Goal: Information Seeking & Learning: Learn about a topic

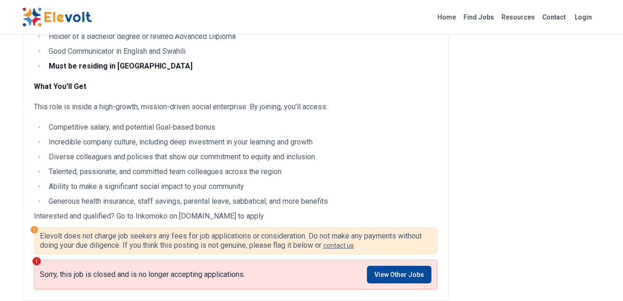
scroll to position [695, 0]
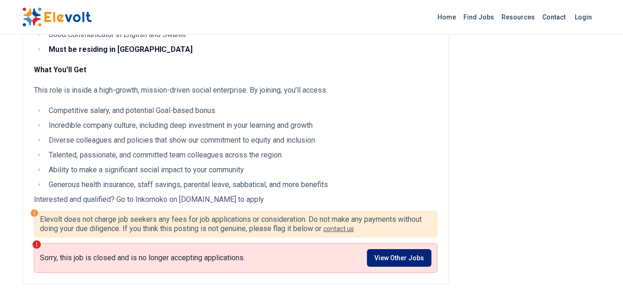
click at [400, 253] on link "View Other Jobs" at bounding box center [399, 258] width 64 height 18
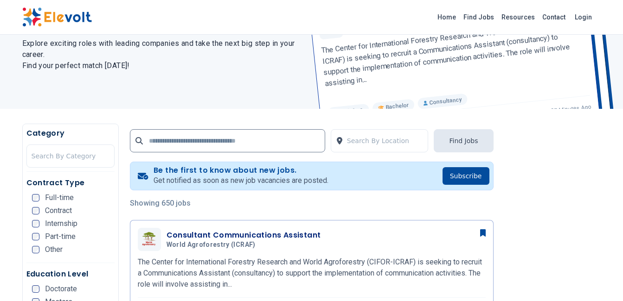
scroll to position [93, 0]
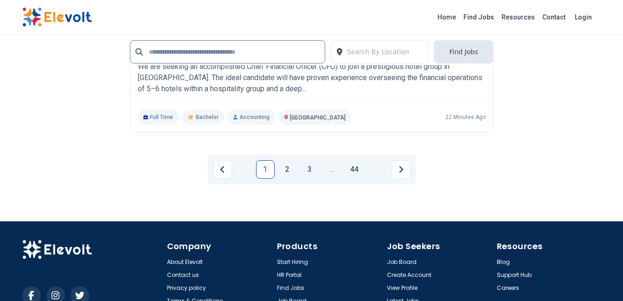
scroll to position [2225, 0]
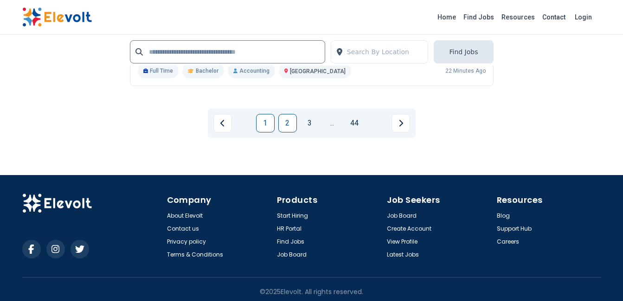
click at [288, 122] on link "2" at bounding box center [287, 123] width 19 height 19
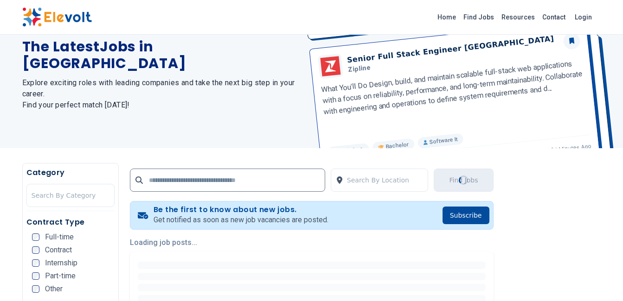
scroll to position [0, 0]
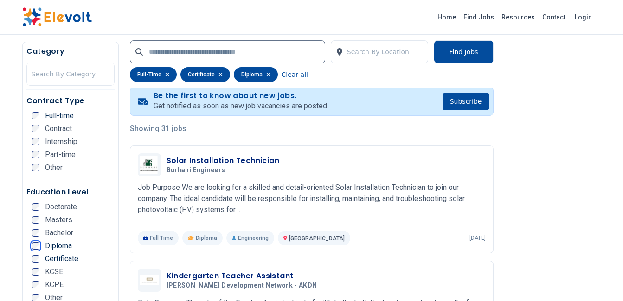
scroll to position [185, 0]
click at [33, 255] on ul "Doctorate Masters Bachelor Diploma Certificate KCSE KCPE Other" at bounding box center [73, 256] width 83 height 104
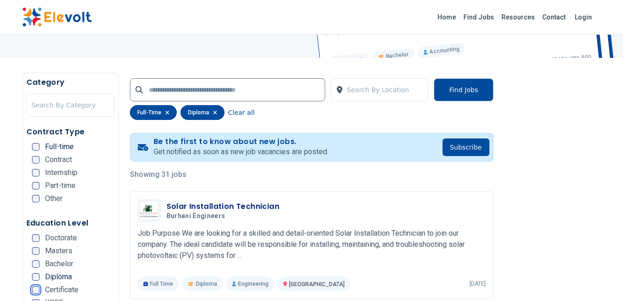
scroll to position [232, 0]
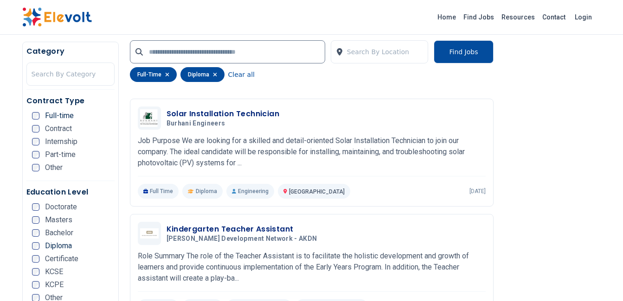
click at [94, 244] on li "Diploma" at bounding box center [73, 245] width 83 height 7
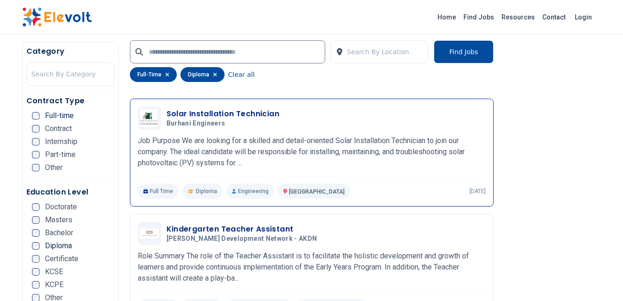
click at [231, 114] on h3 "Solar Installation Technician" at bounding box center [222, 113] width 113 height 11
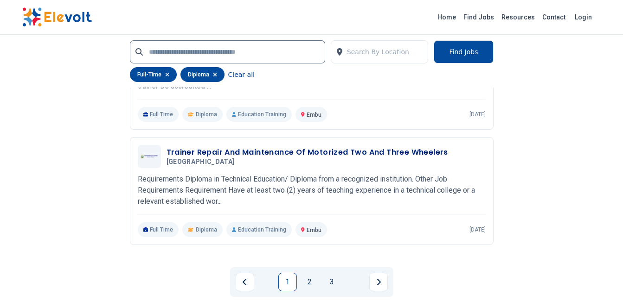
scroll to position [1854, 0]
click at [305, 278] on link "2" at bounding box center [309, 282] width 19 height 19
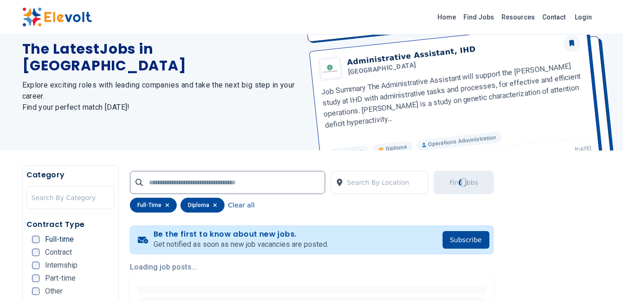
scroll to position [138, 0]
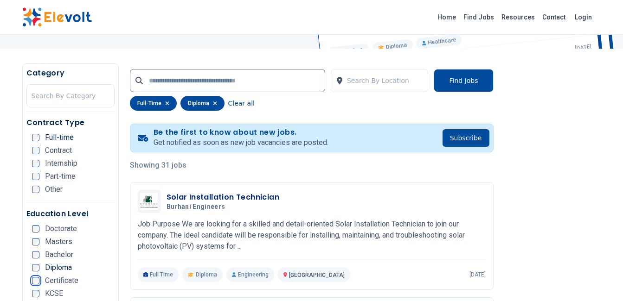
scroll to position [185, 0]
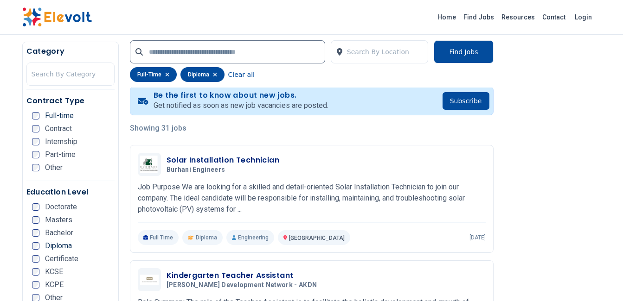
click at [36, 255] on ul "Doctorate Masters Bachelor Diploma Certificate KCSE KCPE Other" at bounding box center [73, 256] width 83 height 104
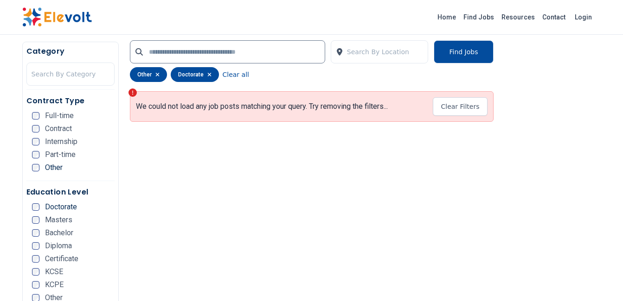
click at [113, 247] on li "Diploma" at bounding box center [73, 245] width 83 height 7
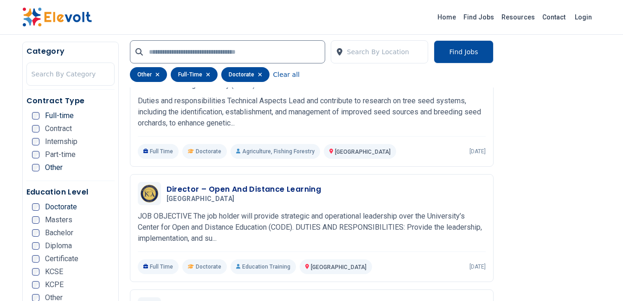
click at [78, 248] on li "Diploma" at bounding box center [73, 245] width 83 height 7
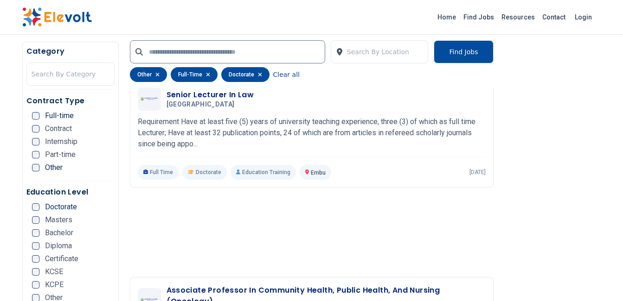
scroll to position [695, 0]
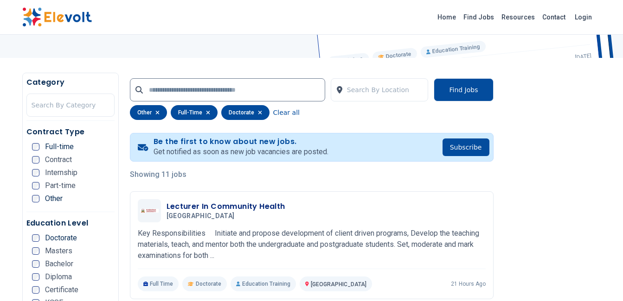
scroll to position [18, 0]
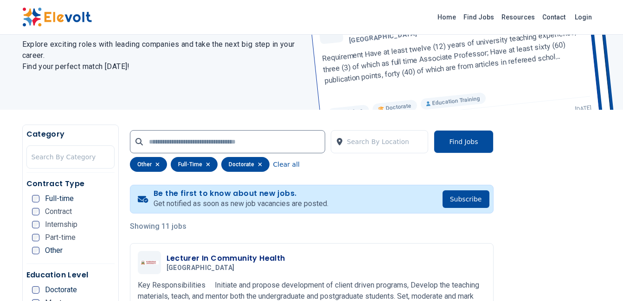
scroll to position [93, 0]
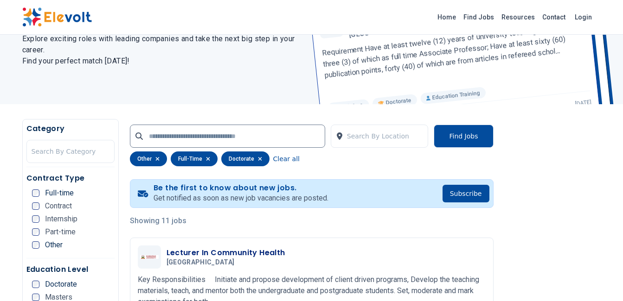
click at [71, 15] on img at bounding box center [57, 16] width 70 height 19
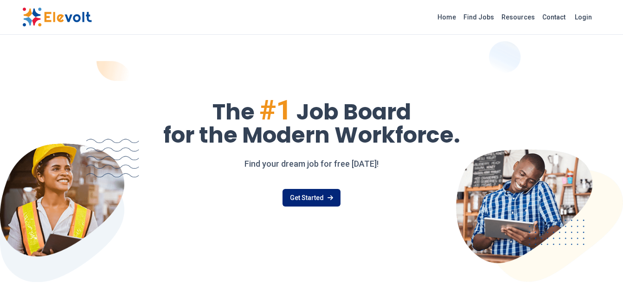
click at [297, 193] on link "Get Started" at bounding box center [311, 198] width 58 height 18
click at [297, 196] on link "Get Started" at bounding box center [311, 198] width 58 height 18
click at [293, 202] on link "Get Started" at bounding box center [311, 198] width 58 height 18
